Goal: Task Accomplishment & Management: Manage account settings

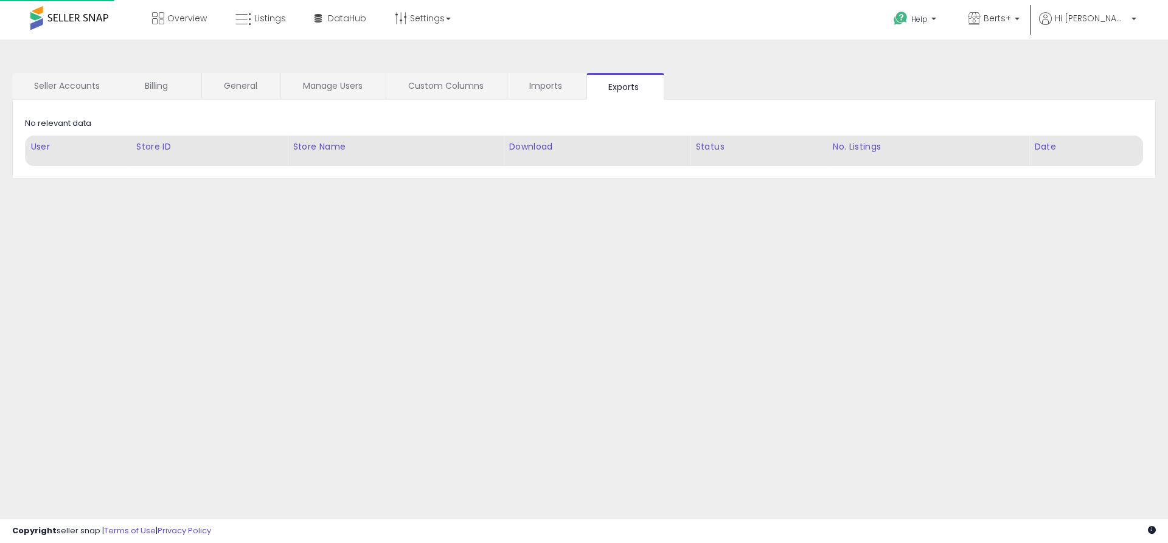
click at [625, 86] on link "Exports" at bounding box center [626, 86] width 78 height 27
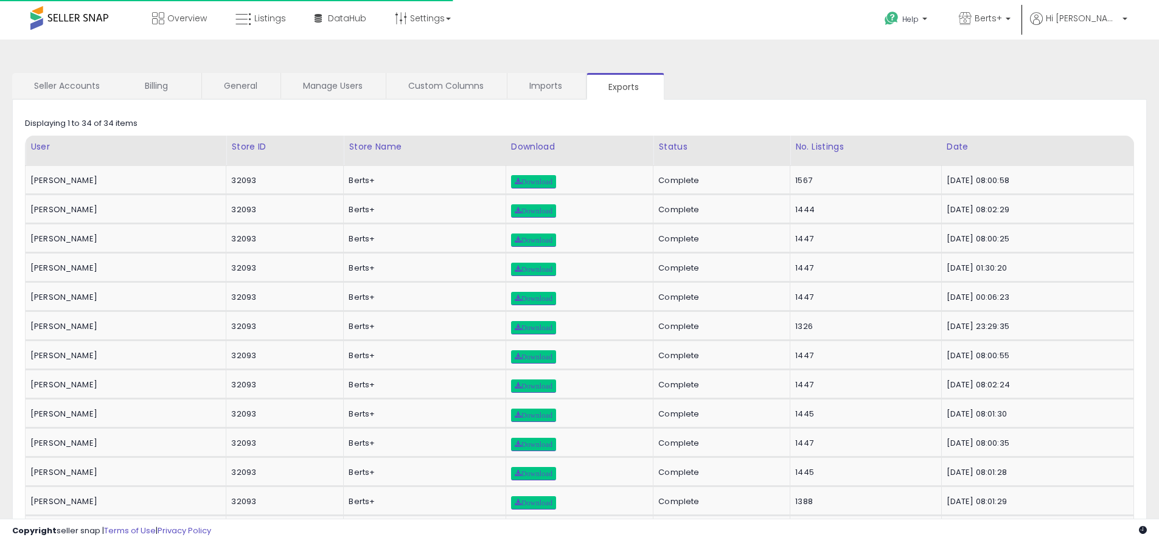
click at [625, 86] on link "Exports" at bounding box center [626, 86] width 78 height 27
